Goal: Task Accomplishment & Management: Manage account settings

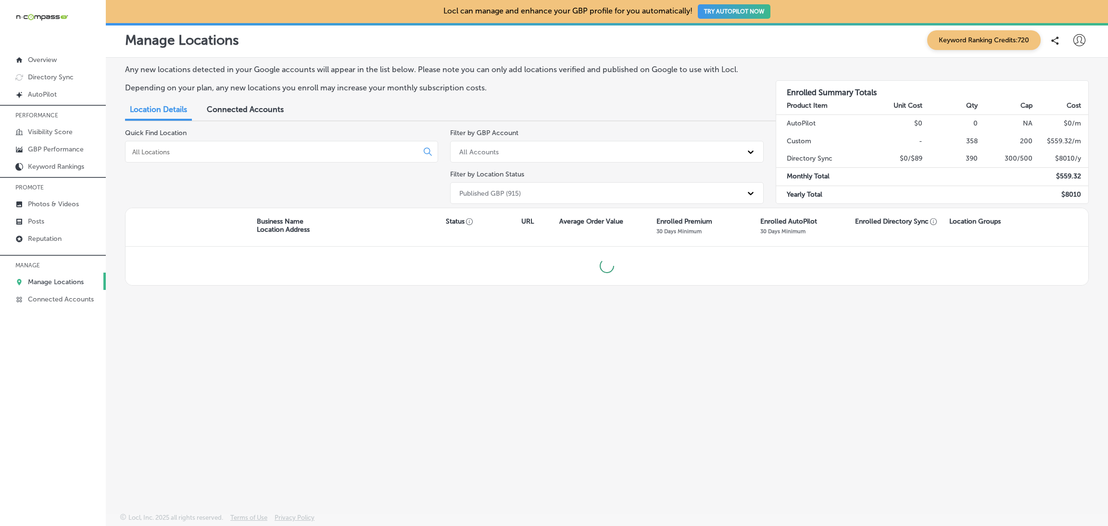
click at [328, 149] on input at bounding box center [273, 152] width 285 height 9
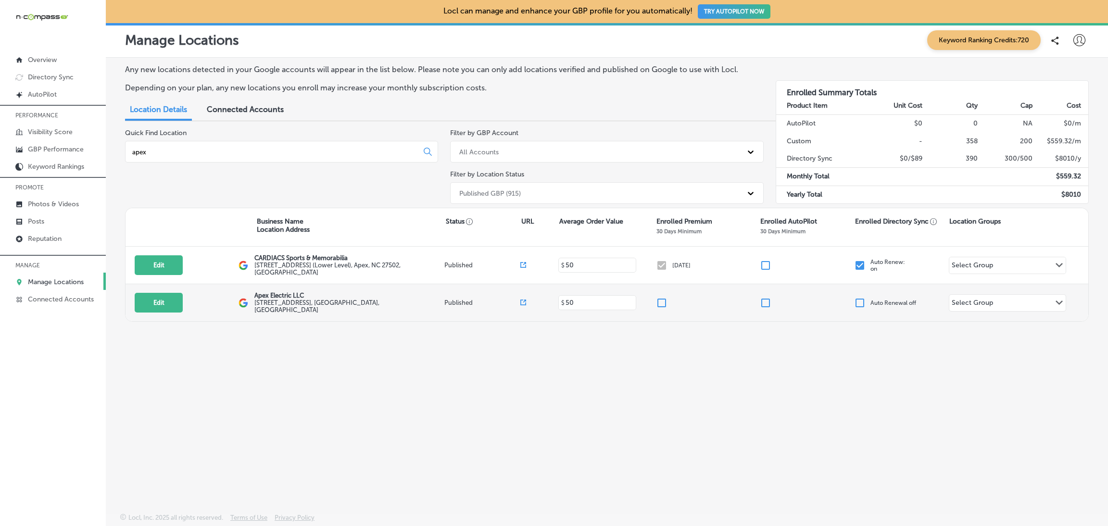
type input "apex"
click at [659, 297] on input "checkbox" at bounding box center [662, 303] width 12 height 12
checkbox input "true"
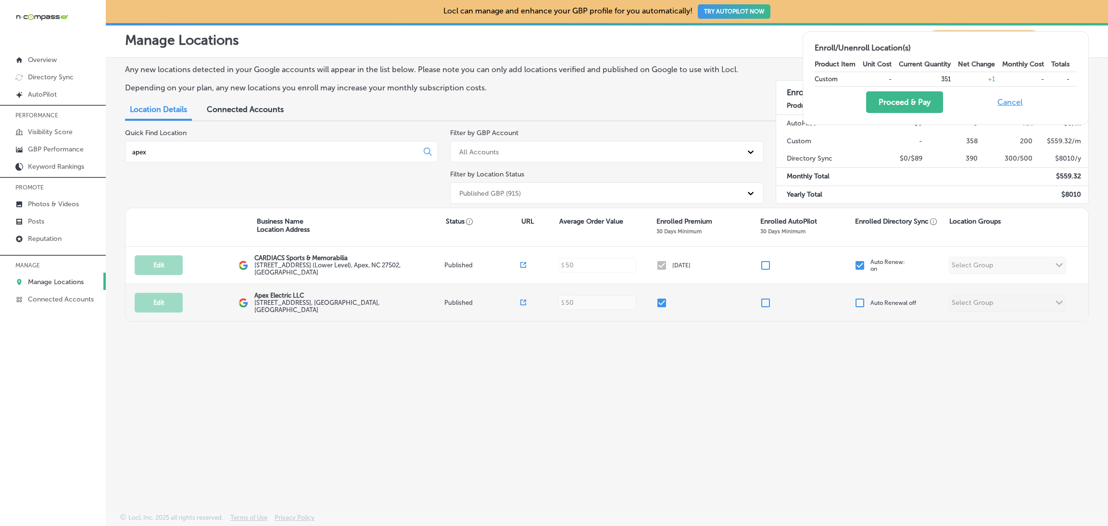
click at [864, 300] on input "checkbox" at bounding box center [860, 303] width 12 height 12
click at [864, 300] on div at bounding box center [862, 303] width 16 height 12
checkbox input "true"
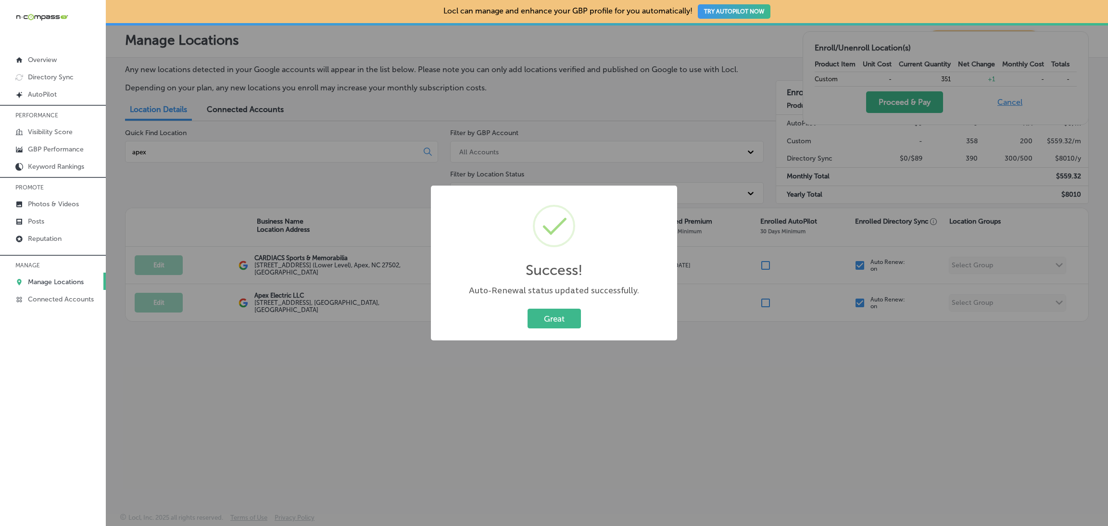
click at [857, 300] on div "Success! × Auto-Renewal status updated successfully. Great Cancel" at bounding box center [554, 263] width 1108 height 526
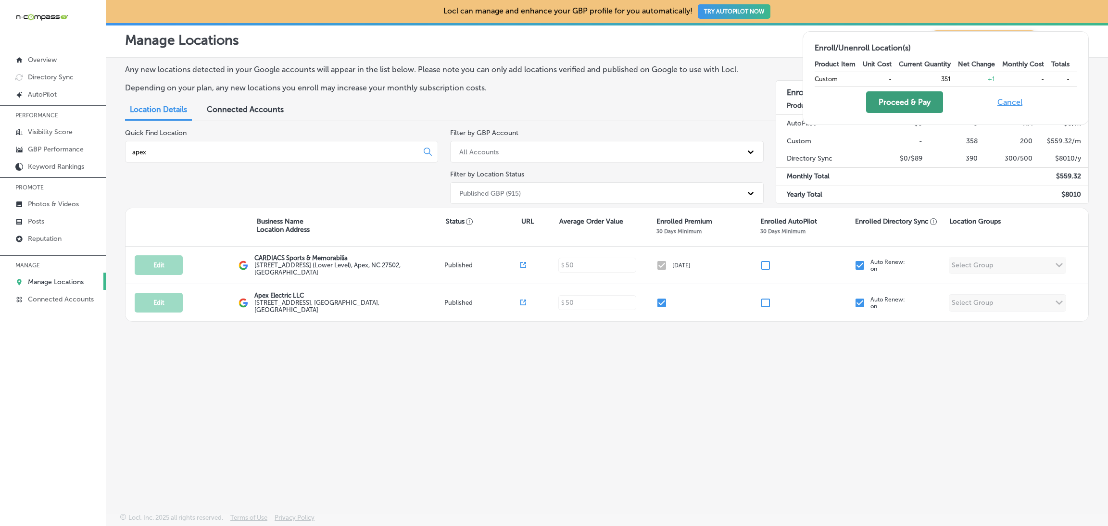
click at [899, 100] on button "Proceed & Pay" at bounding box center [904, 102] width 77 height 22
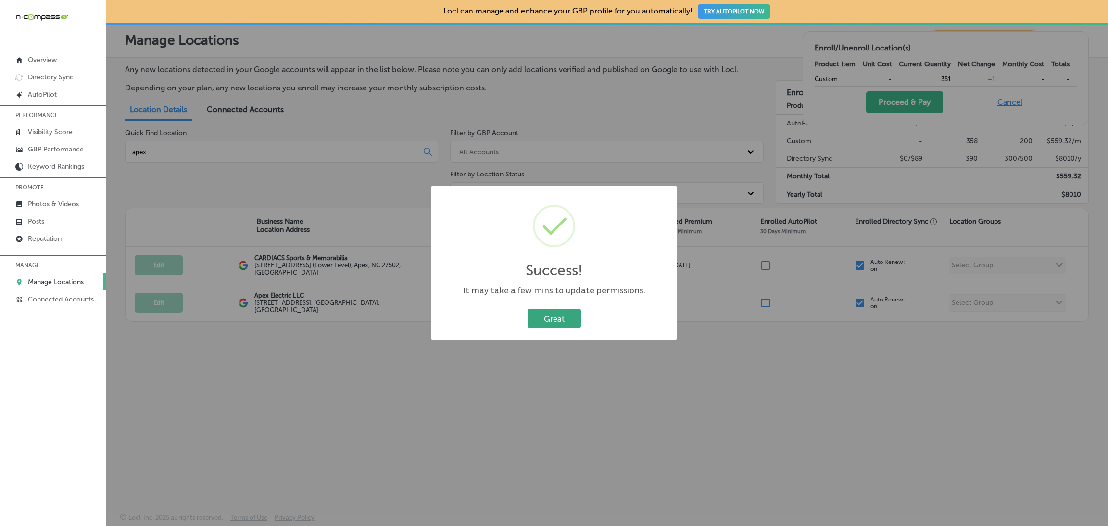
click at [560, 320] on button "Great" at bounding box center [553, 319] width 53 height 20
